Goal: Task Accomplishment & Management: Manage account settings

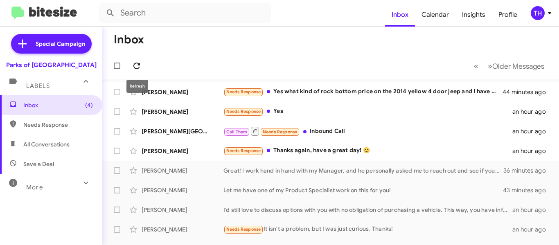
click at [137, 63] on icon at bounding box center [137, 66] width 10 height 10
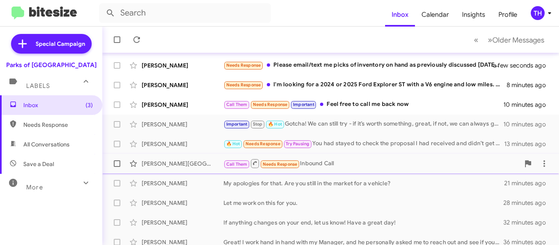
scroll to position [41, 0]
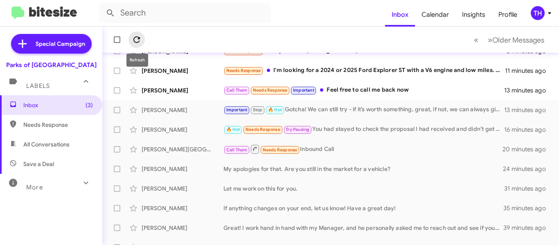
click at [136, 41] on icon at bounding box center [137, 40] width 10 height 10
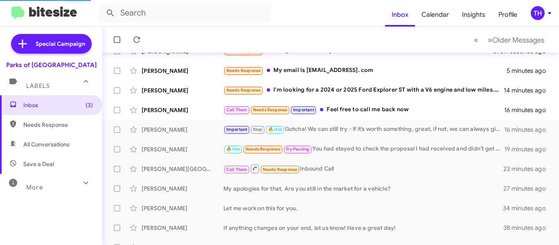
scroll to position [61, 0]
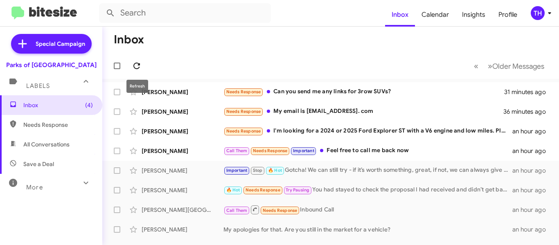
click at [138, 66] on icon at bounding box center [137, 66] width 10 height 10
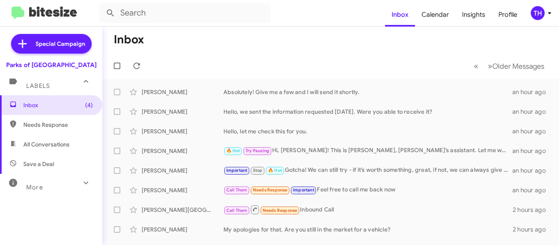
click at [278, 52] on mat-toolbar-row "Inbox" at bounding box center [330, 40] width 457 height 26
click at [138, 61] on icon at bounding box center [137, 66] width 10 height 10
click at [146, 68] on mat-toolbar-row "« Previous » Next Older Messages" at bounding box center [330, 66] width 457 height 26
click at [138, 68] on icon at bounding box center [137, 66] width 10 height 10
